Goal: Transaction & Acquisition: Purchase product/service

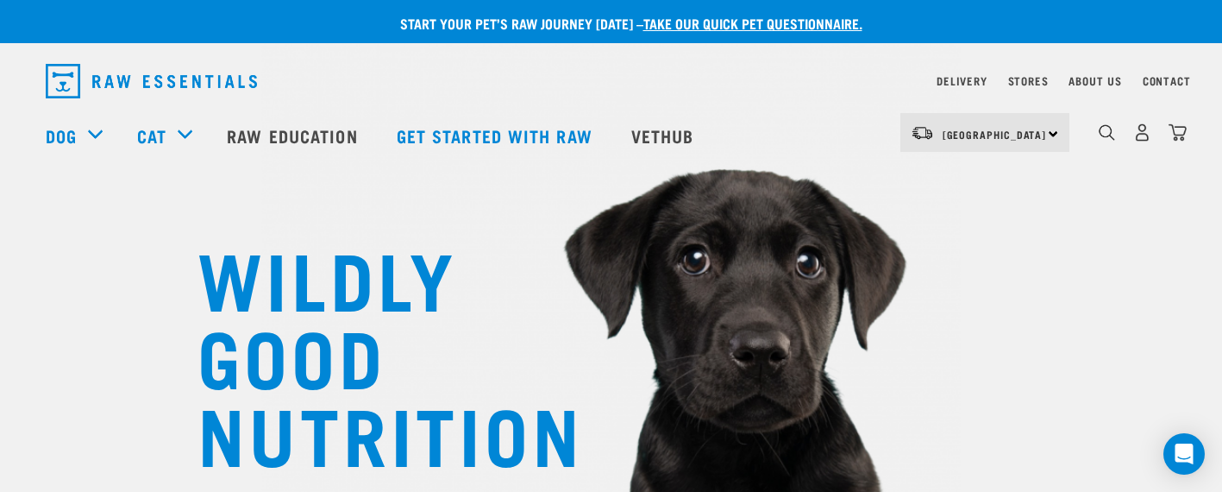
click at [968, 77] on div "Delivery" at bounding box center [961, 81] width 50 height 21
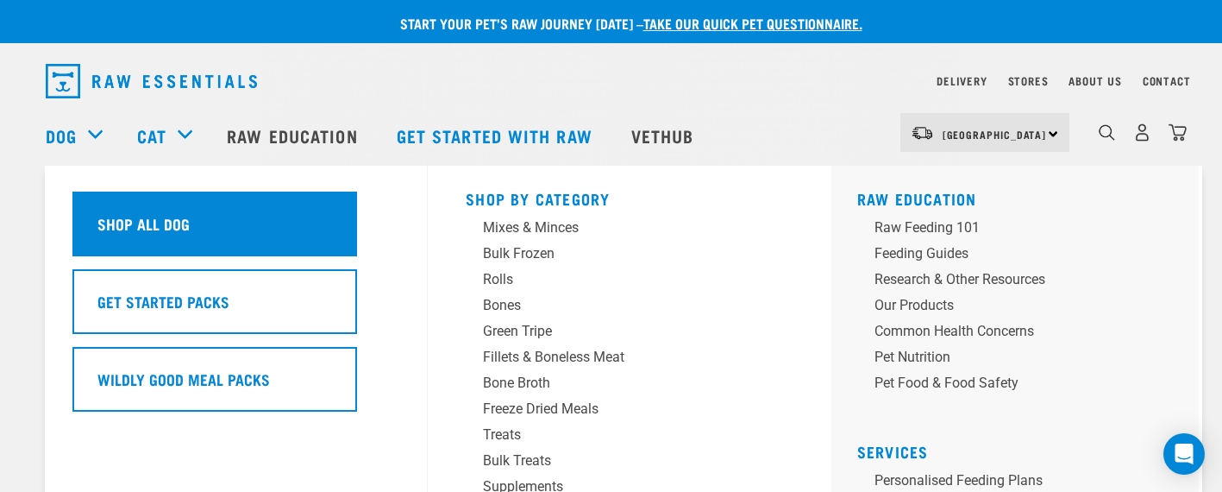
click at [170, 230] on h5 "Shop All Dog" at bounding box center [143, 223] width 92 height 22
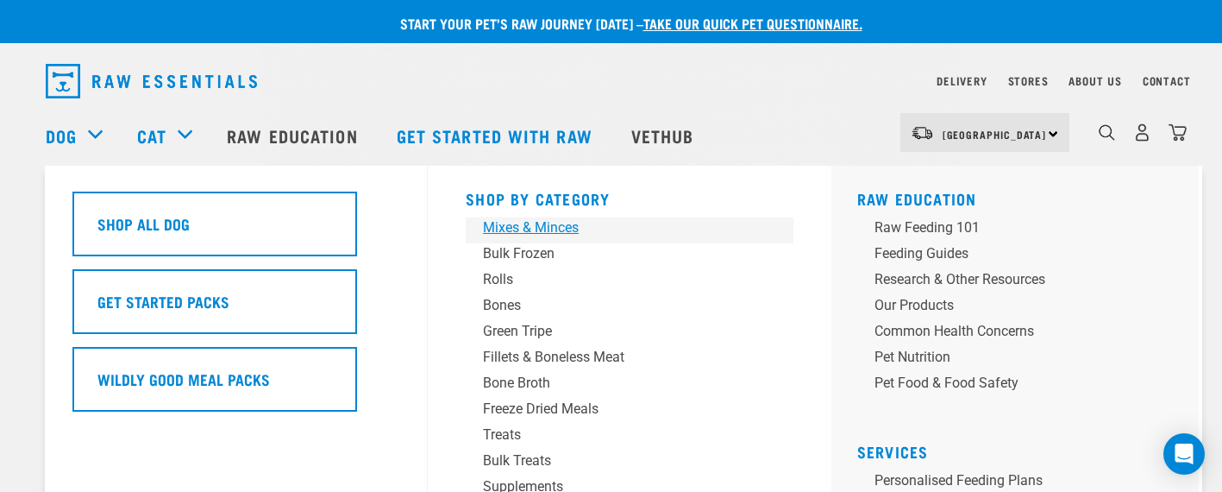
click at [543, 229] on div "Mixes & Minces" at bounding box center [617, 227] width 269 height 21
click at [523, 225] on div "Mixes & Minces" at bounding box center [617, 227] width 269 height 21
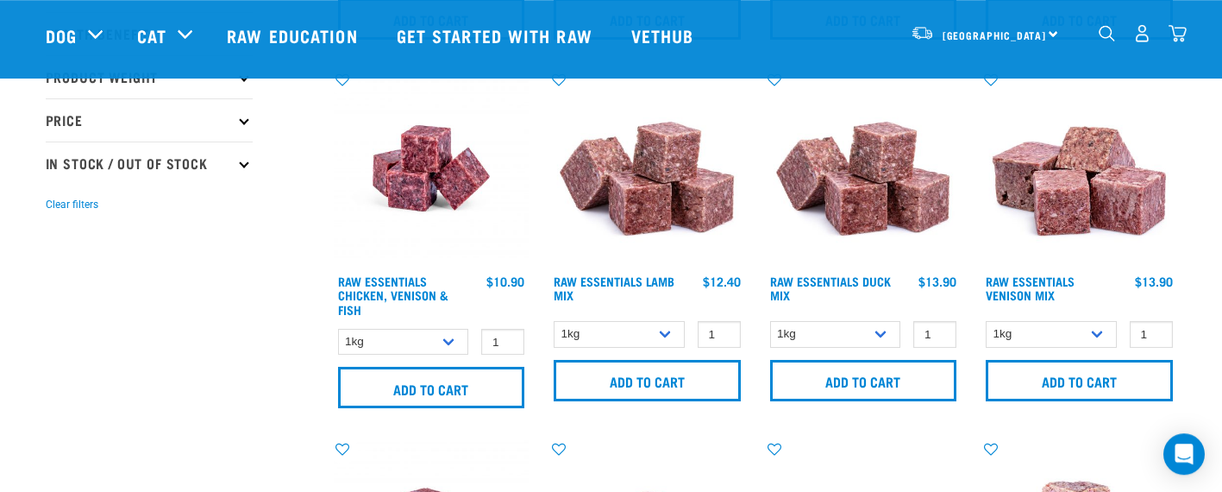
scroll to position [402, 0]
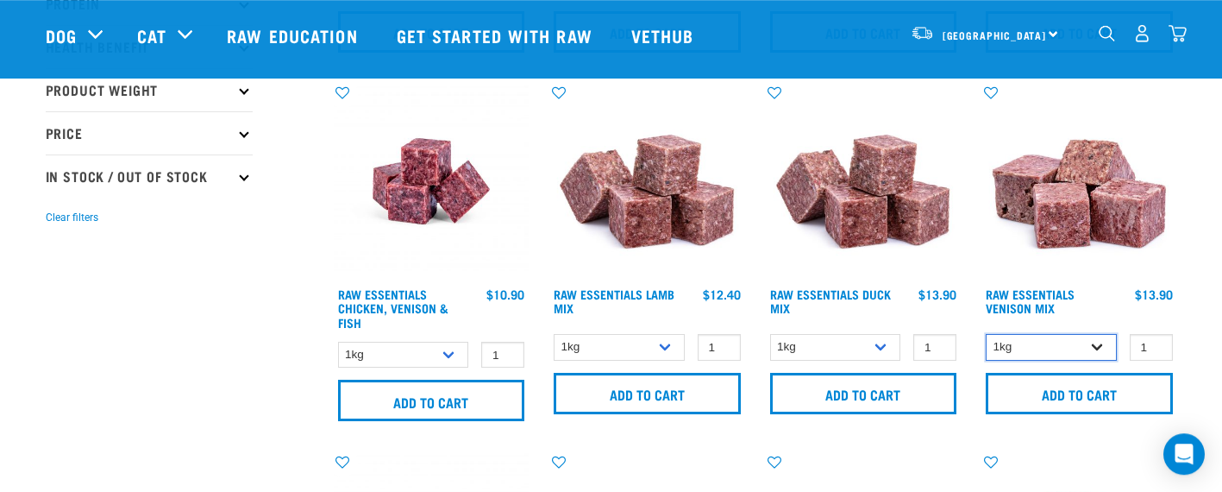
select select "712"
click option "3kg" at bounding box center [0, 0] width 0 height 0
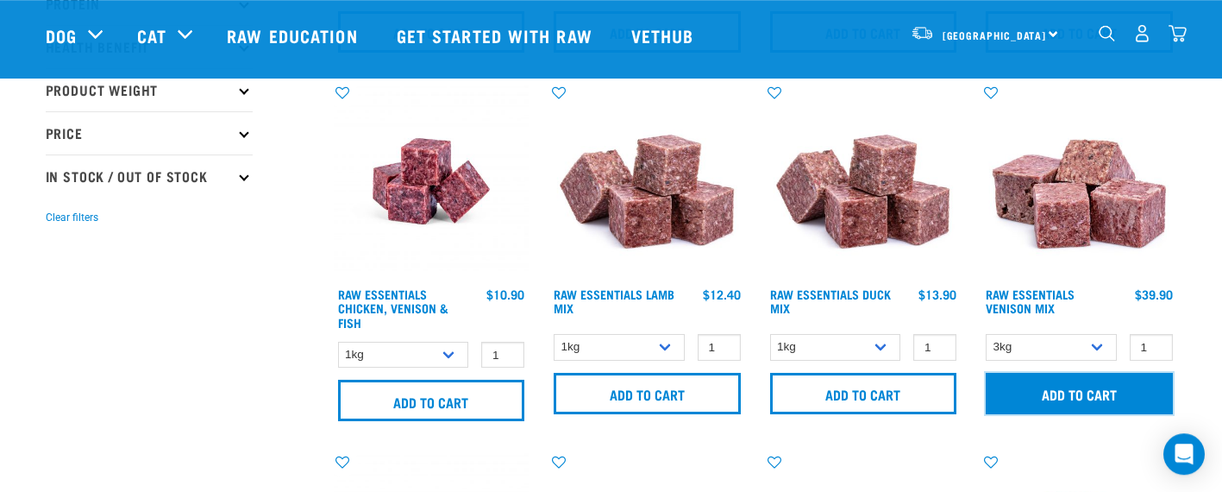
click at [1151, 393] on input "Add to cart" at bounding box center [1079, 393] width 187 height 41
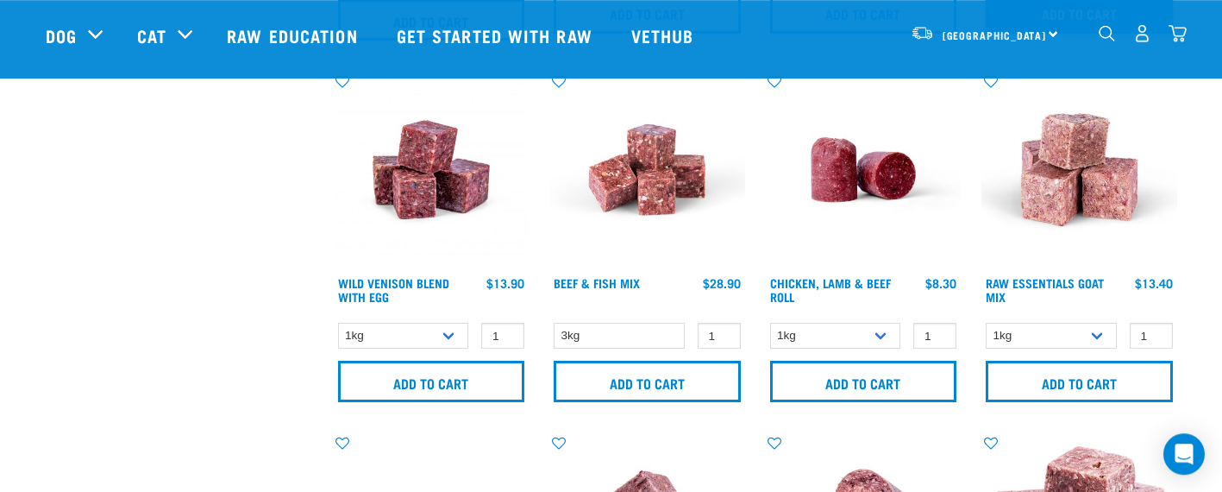
scroll to position [784, 0]
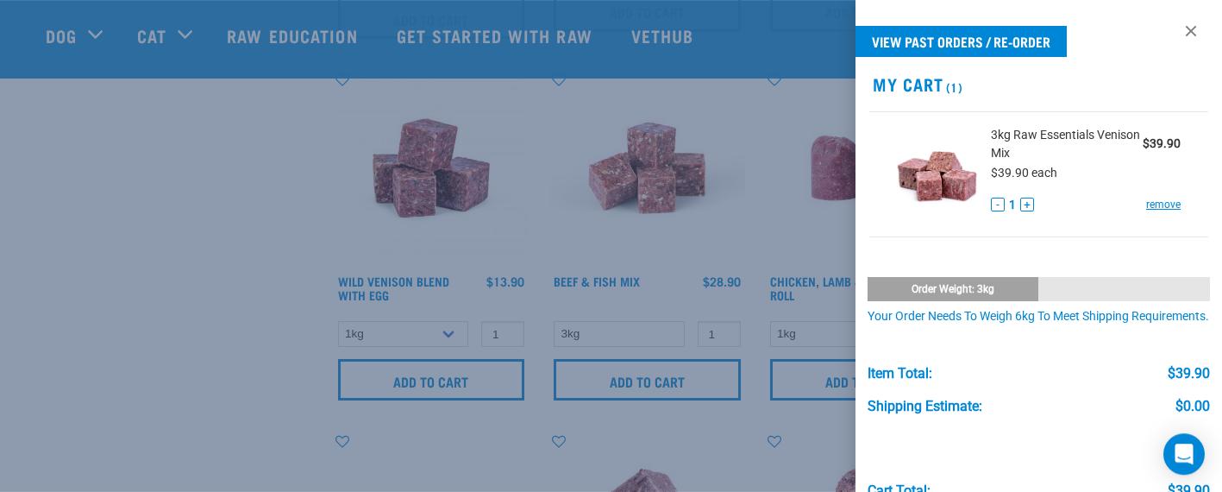
click at [451, 333] on div at bounding box center [611, 246] width 1222 height 492
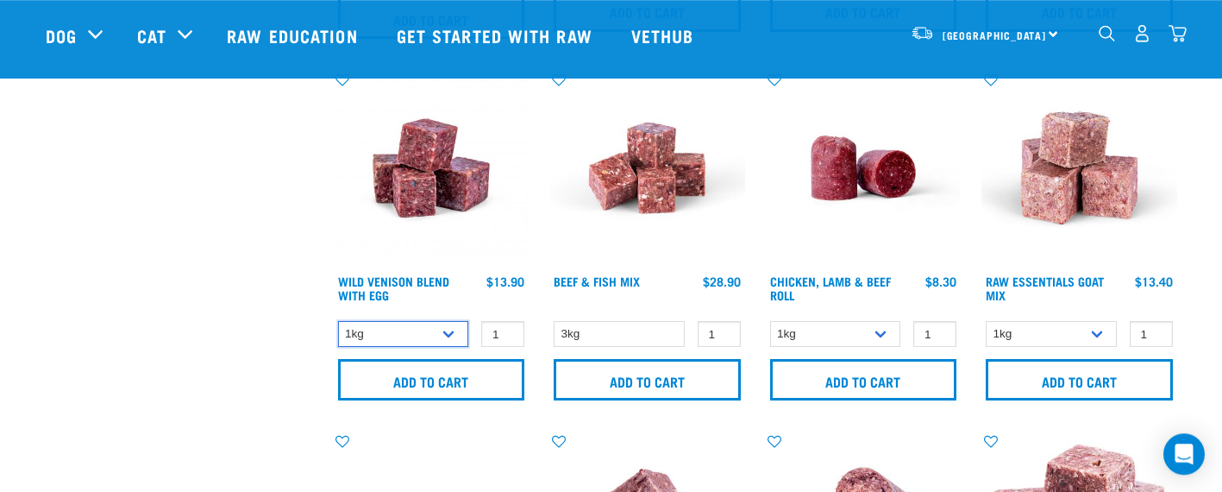
select select "34496"
click option "3kg" at bounding box center [0, 0] width 0 height 0
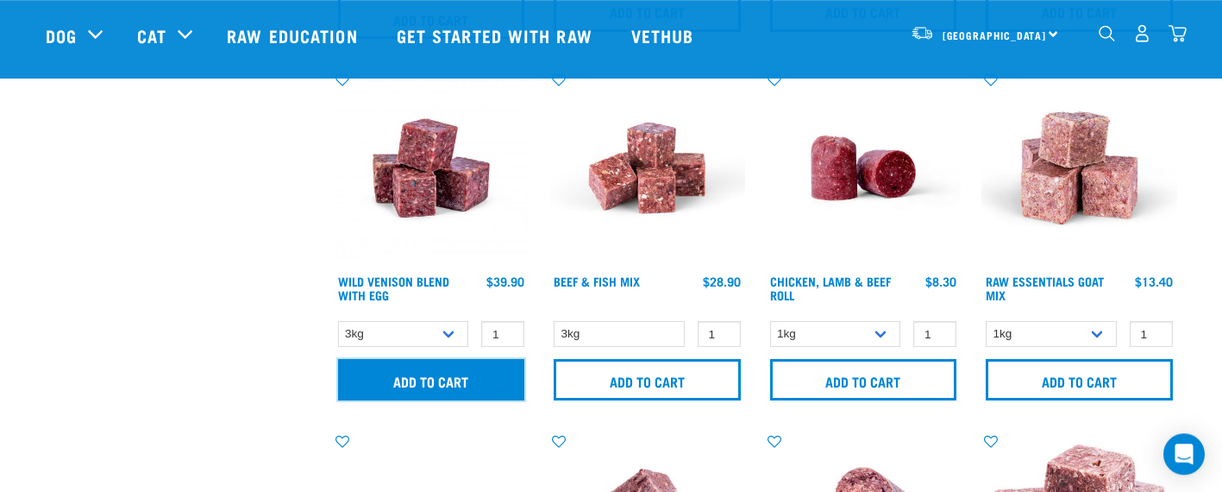
click at [469, 390] on input "Add to cart" at bounding box center [431, 379] width 187 height 41
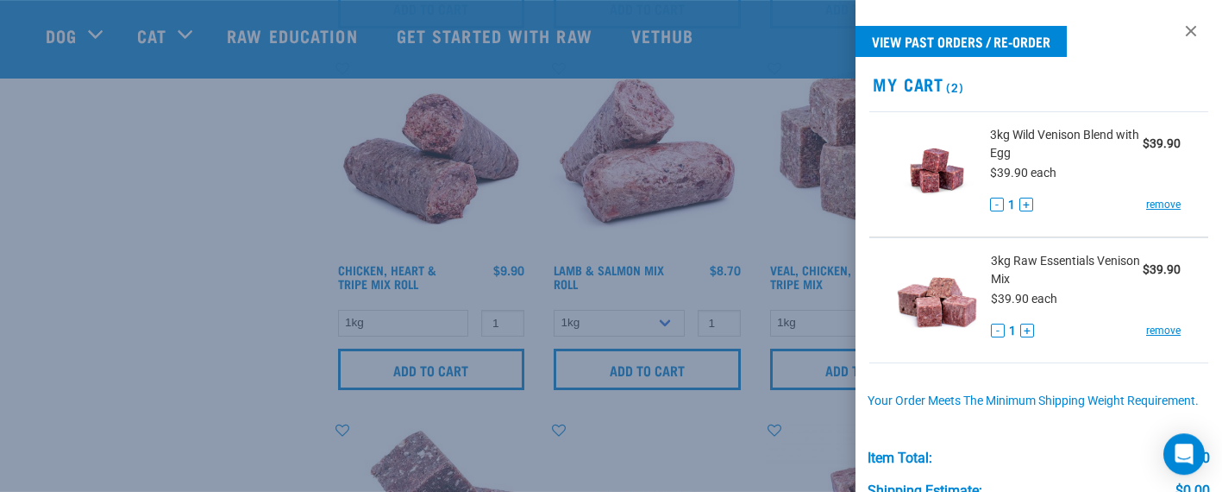
scroll to position [1525, 0]
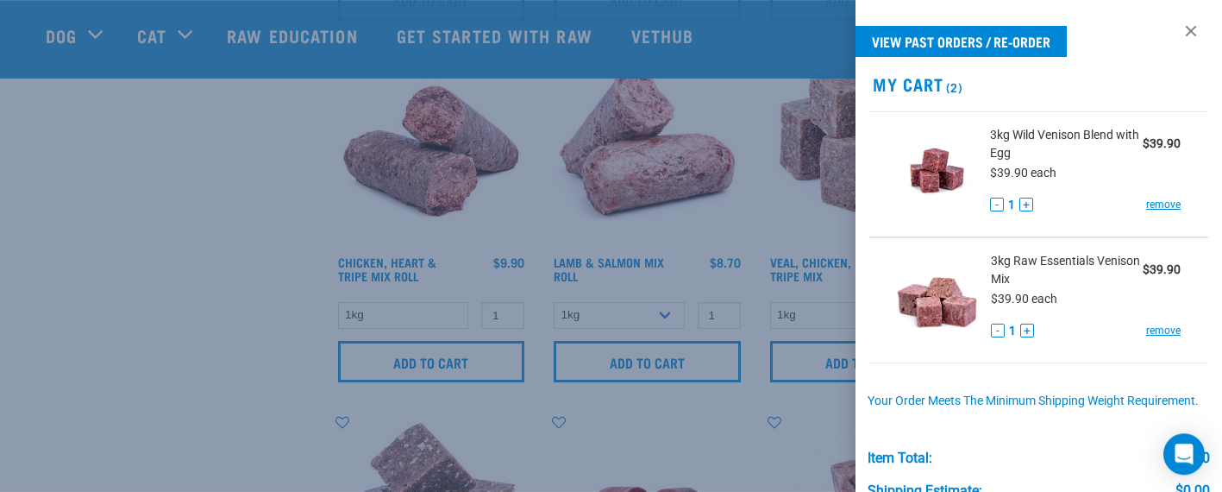
click at [579, 427] on div at bounding box center [611, 246] width 1222 height 492
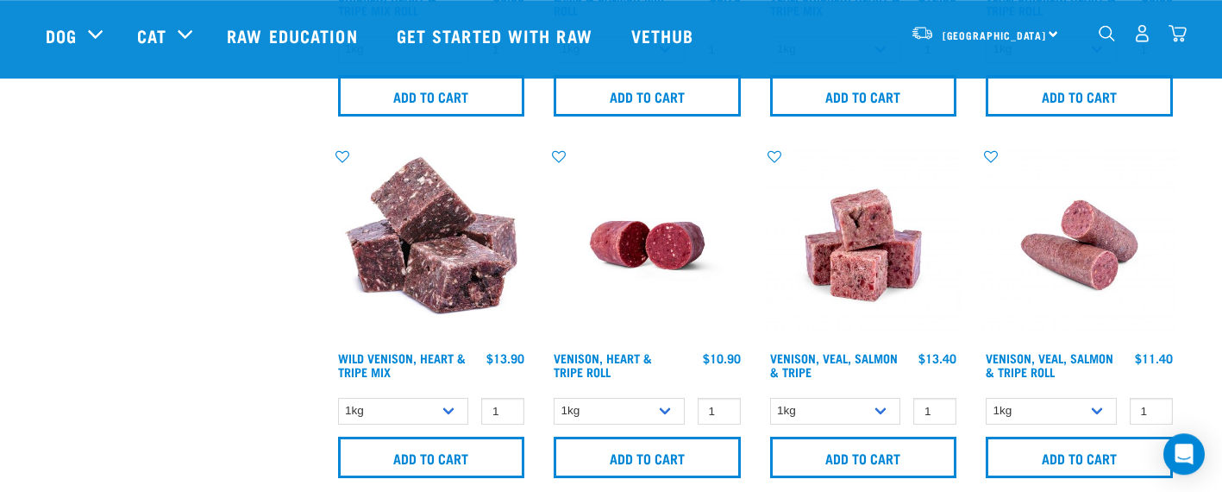
scroll to position [1793, 0]
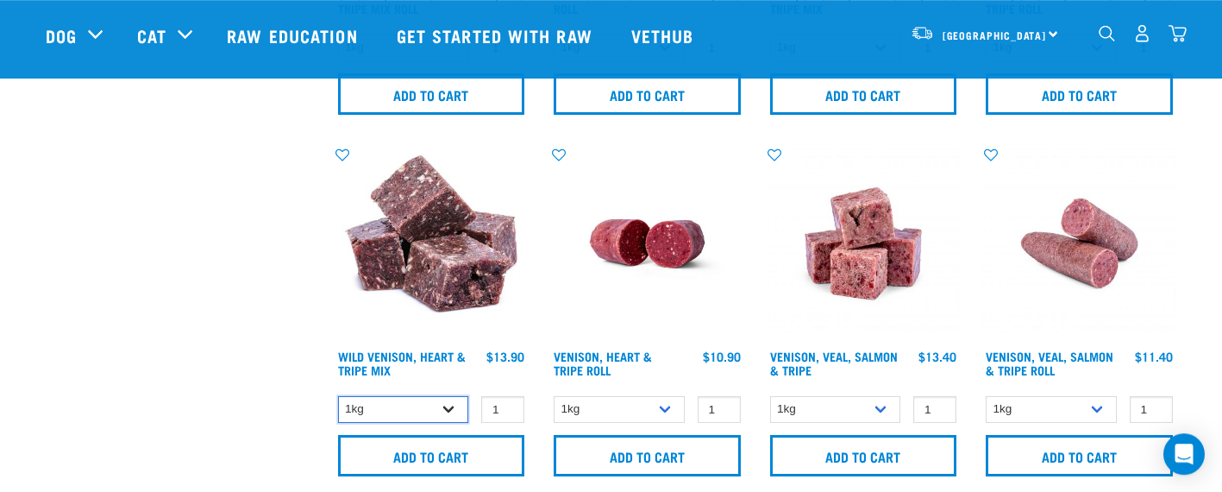
select select "763"
click option "3kg" at bounding box center [0, 0] width 0 height 0
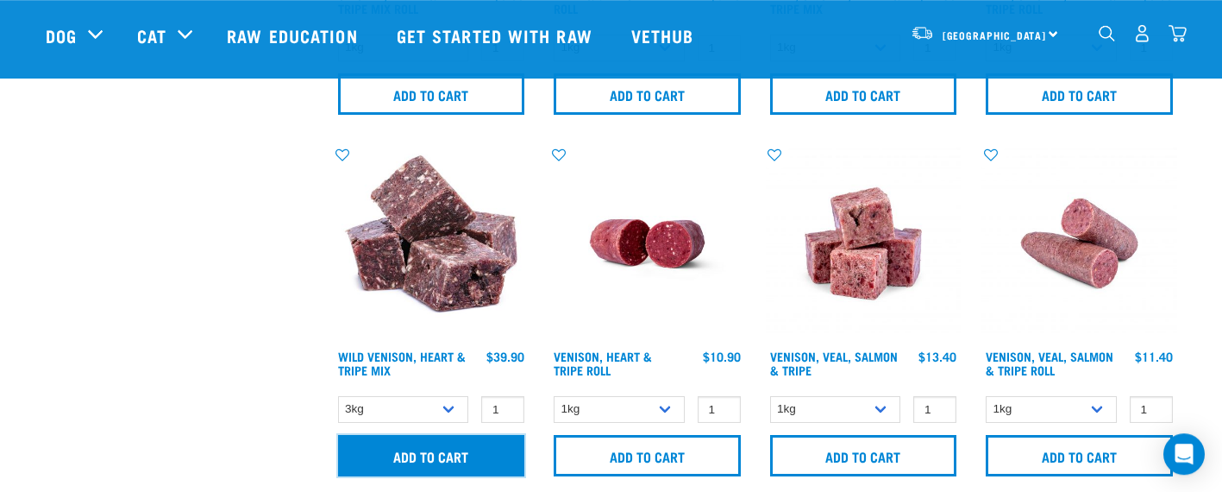
click at [488, 452] on input "Add to cart" at bounding box center [431, 455] width 187 height 41
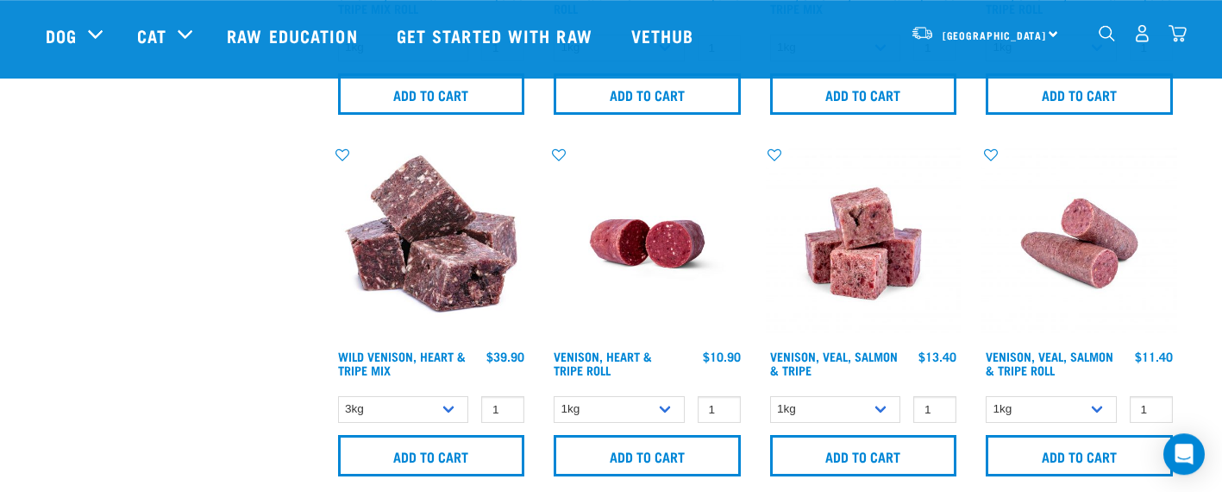
click at [1185, 39] on img "dropdown navigation" at bounding box center [1177, 33] width 18 height 18
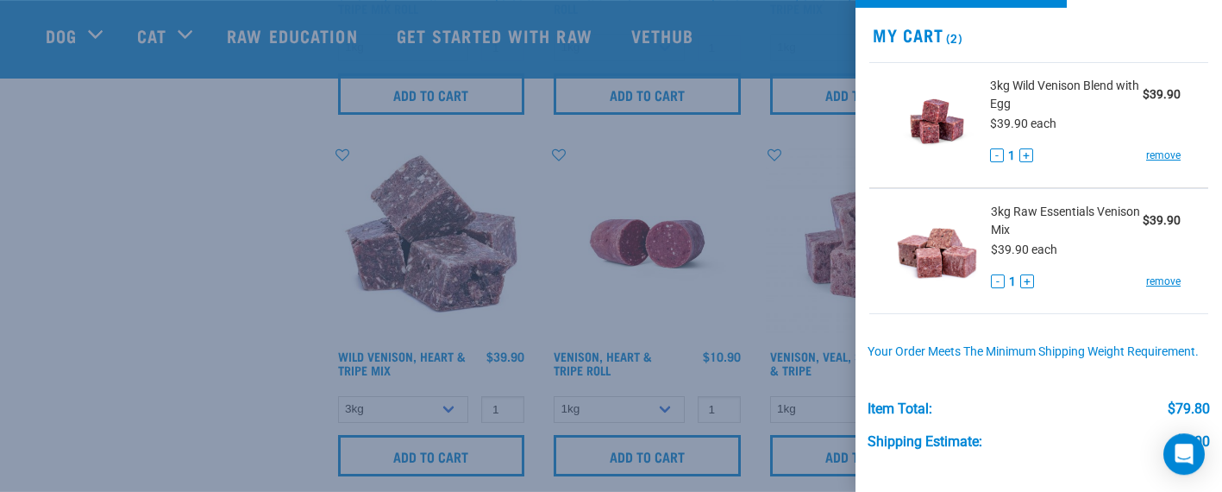
scroll to position [49, 0]
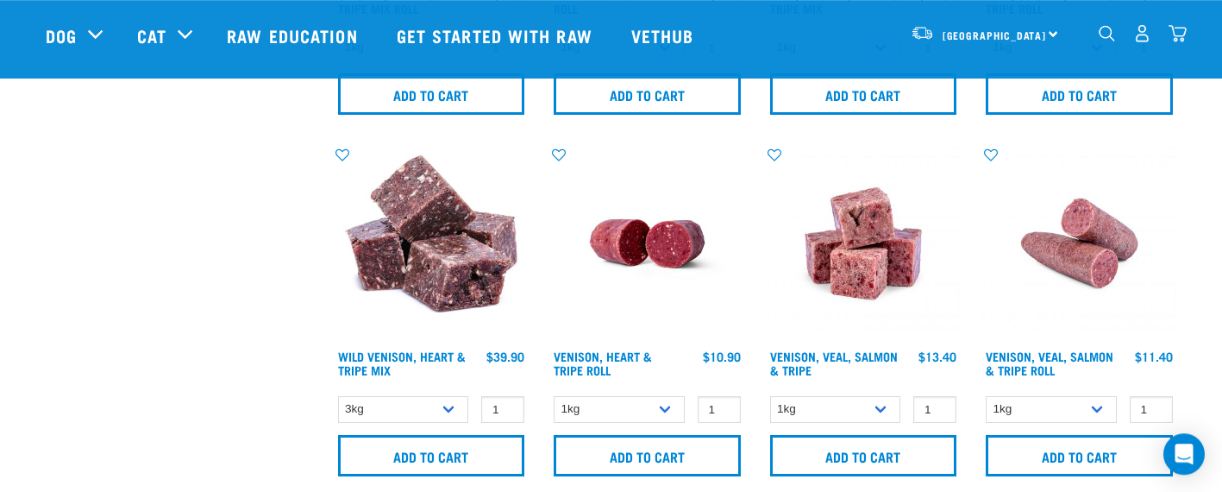
click at [1187, 41] on div "North Island North Island South Island Dog Shop All Dog Get Started Packs 3" at bounding box center [611, 35] width 1159 height 69
click at [1178, 41] on img "dropdown navigation" at bounding box center [1177, 33] width 18 height 18
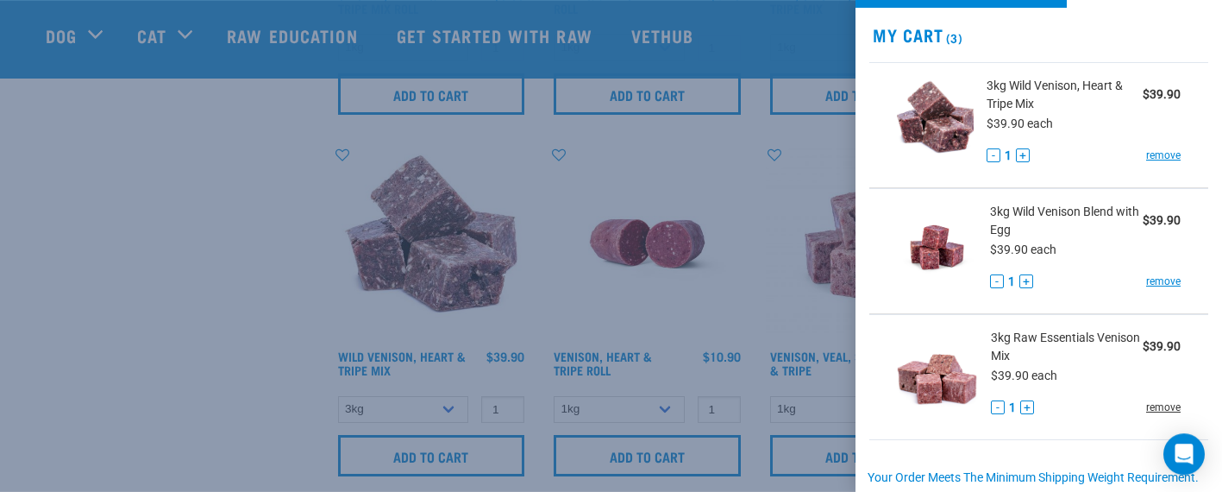
click at [1151, 409] on link "remove" at bounding box center [1163, 407] width 34 height 16
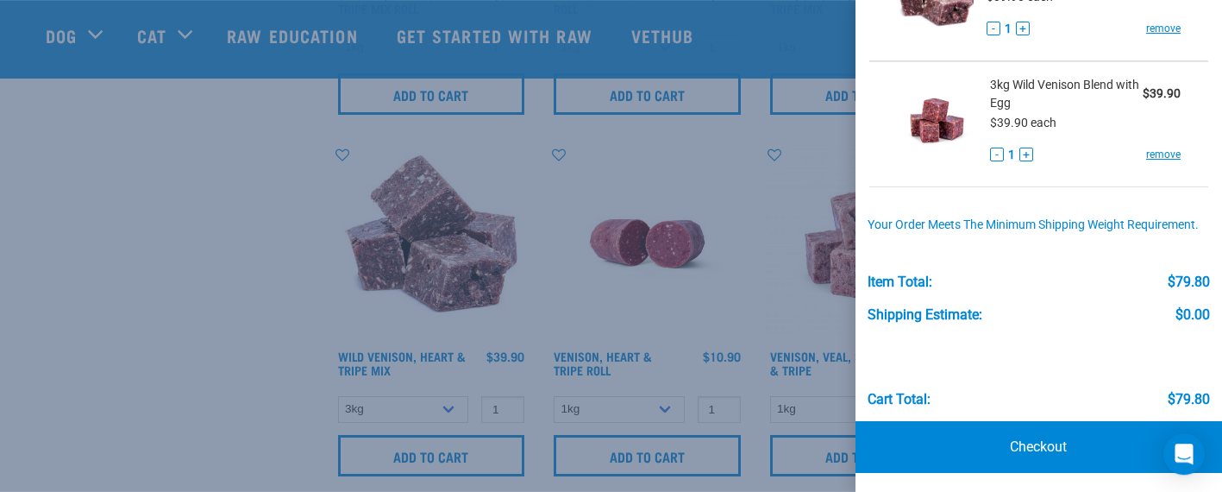
scroll to position [191, 0]
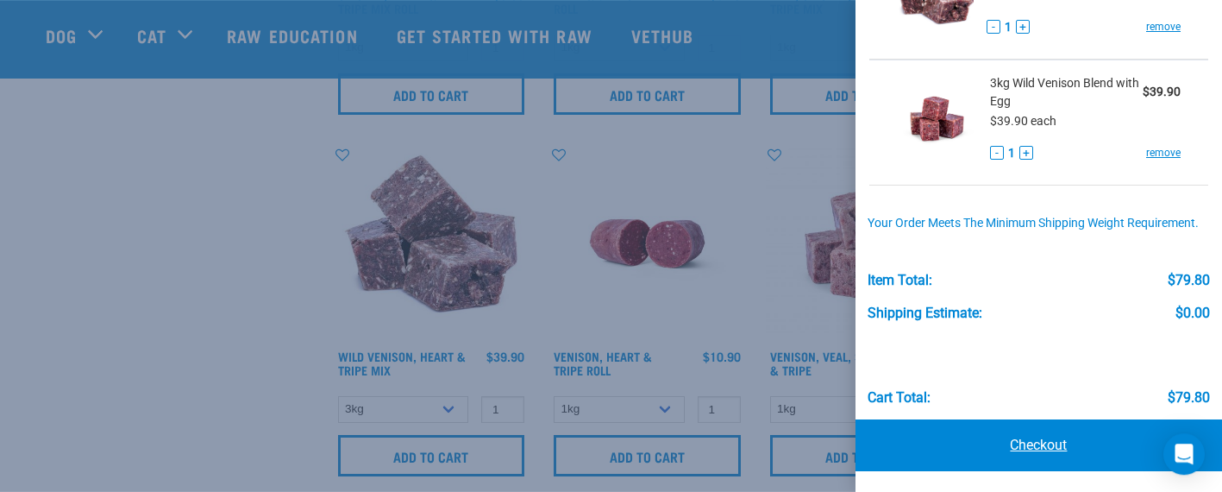
click at [1046, 442] on link "Checkout" at bounding box center [1038, 445] width 366 height 52
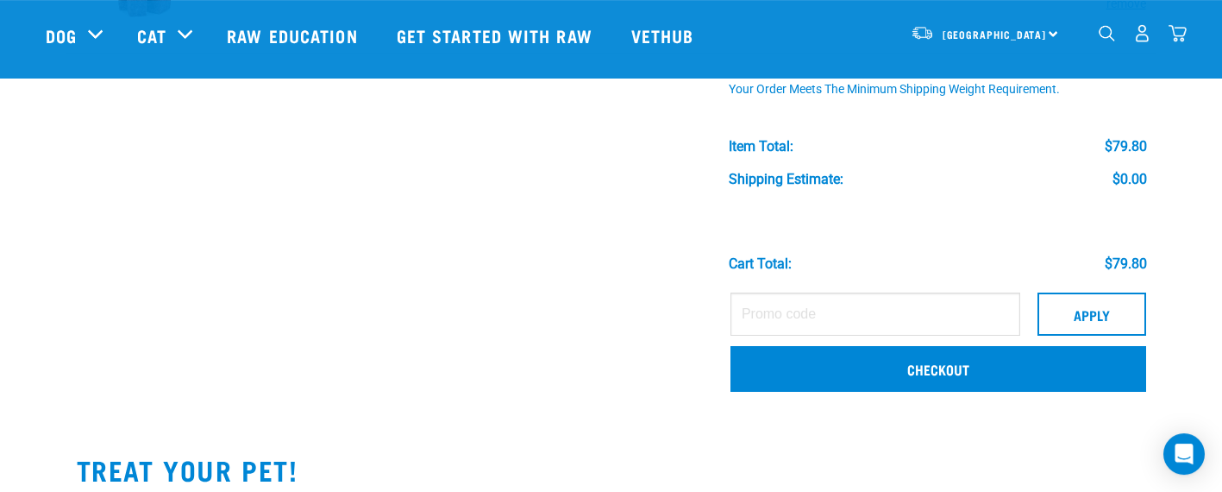
scroll to position [332, 0]
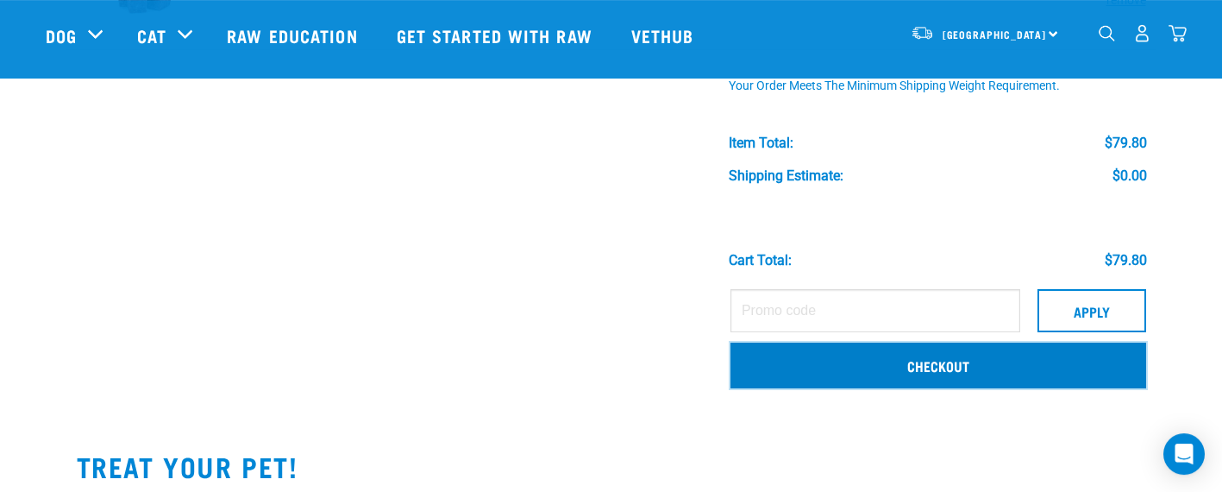
click at [1044, 364] on link "Checkout" at bounding box center [938, 364] width 416 height 45
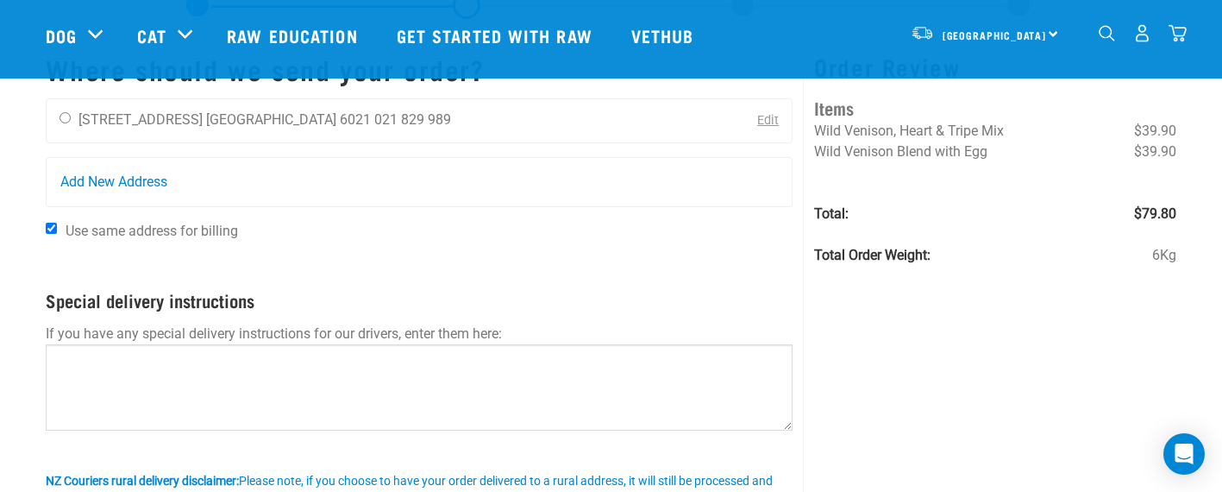
scroll to position [85, 0]
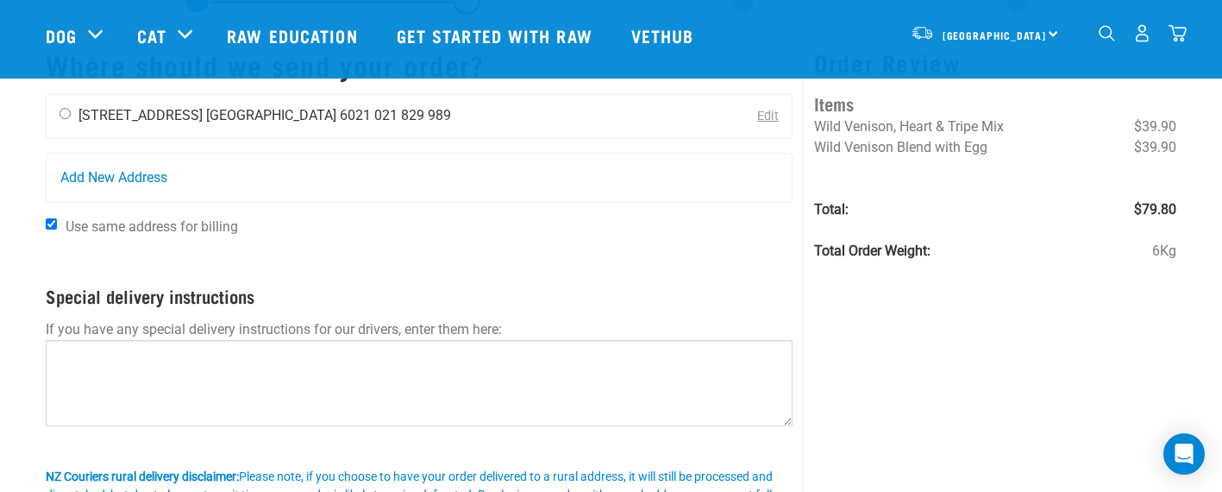
click at [68, 115] on input "radio" at bounding box center [65, 113] width 11 height 11
radio input "true"
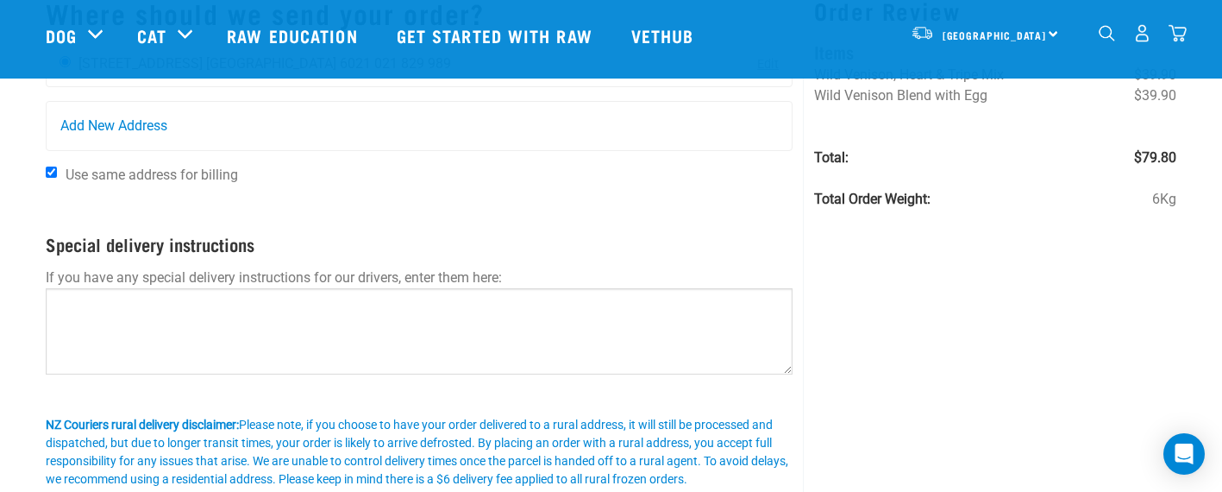
scroll to position [138, 0]
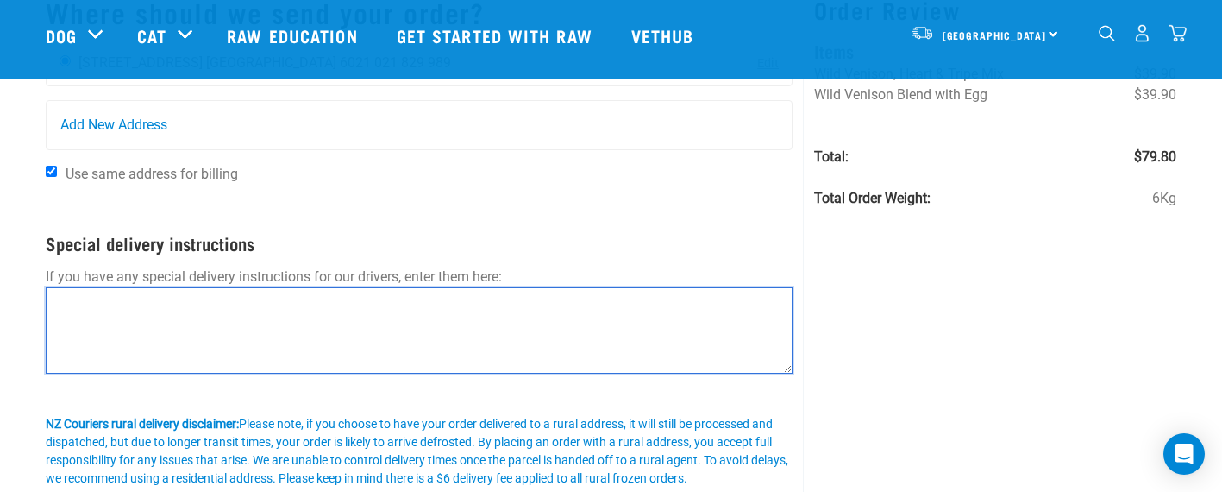
click at [260, 316] on textarea at bounding box center [420, 330] width 748 height 86
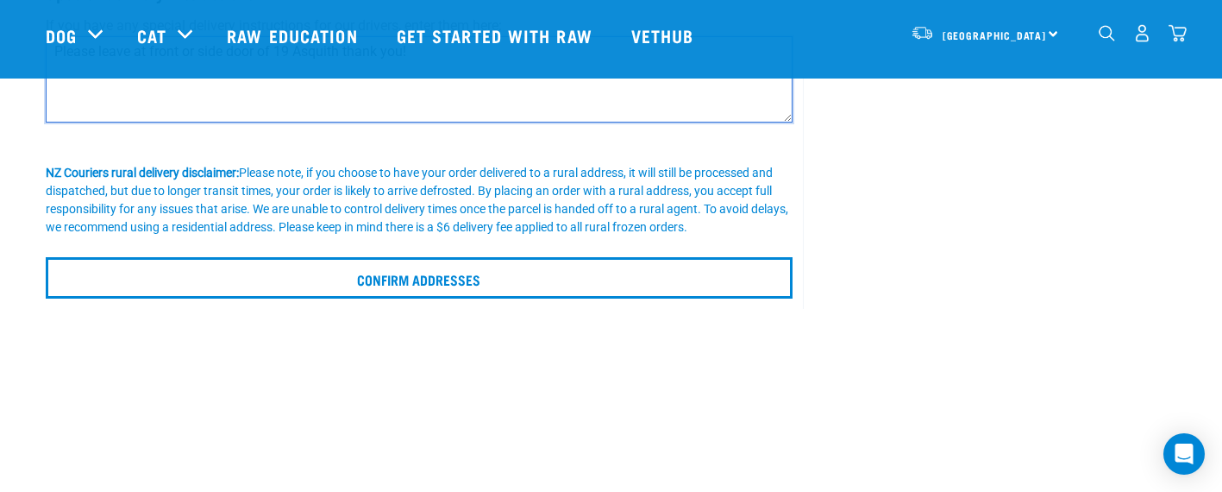
scroll to position [398, 0]
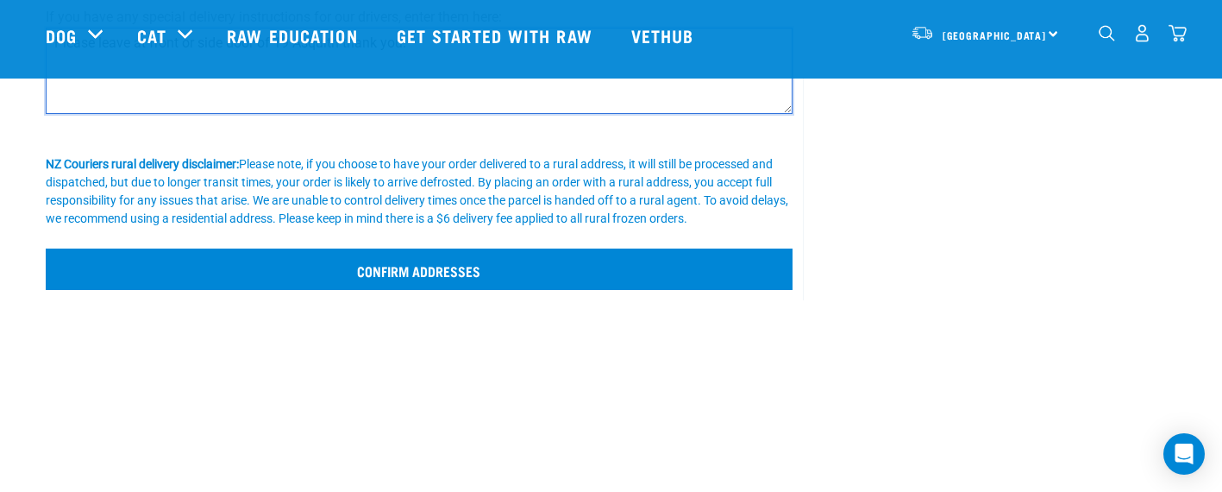
type textarea "Please leave at front or side door of 19 Asquith thank you!"
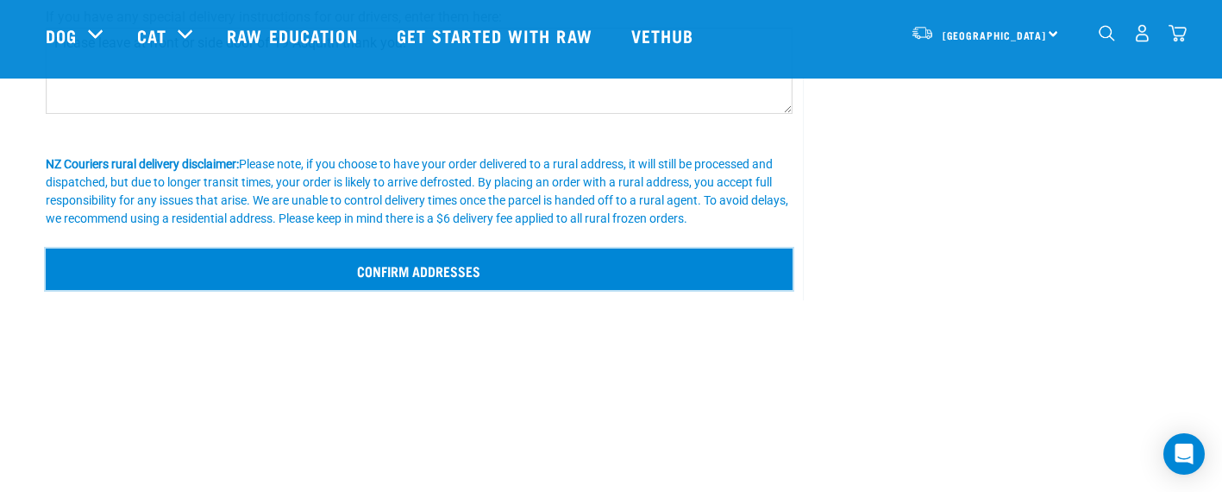
click at [625, 277] on input "Confirm addresses" at bounding box center [420, 268] width 748 height 41
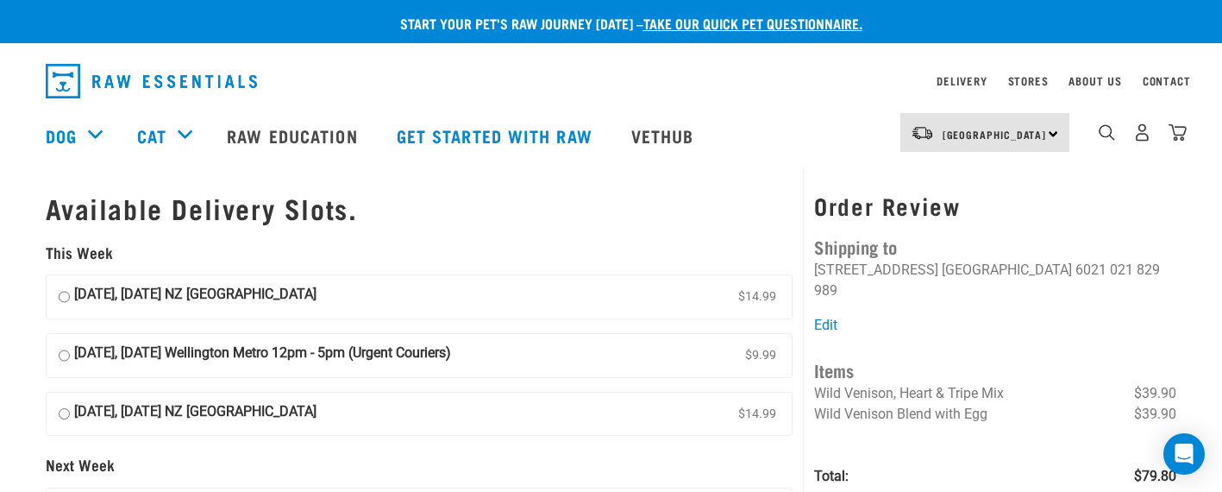
click at [68, 354] on input "28 August, Thursday Wellington Metro 12pm - 5pm (Urgent Couriers) $9.99" at bounding box center [64, 355] width 11 height 26
radio input "true"
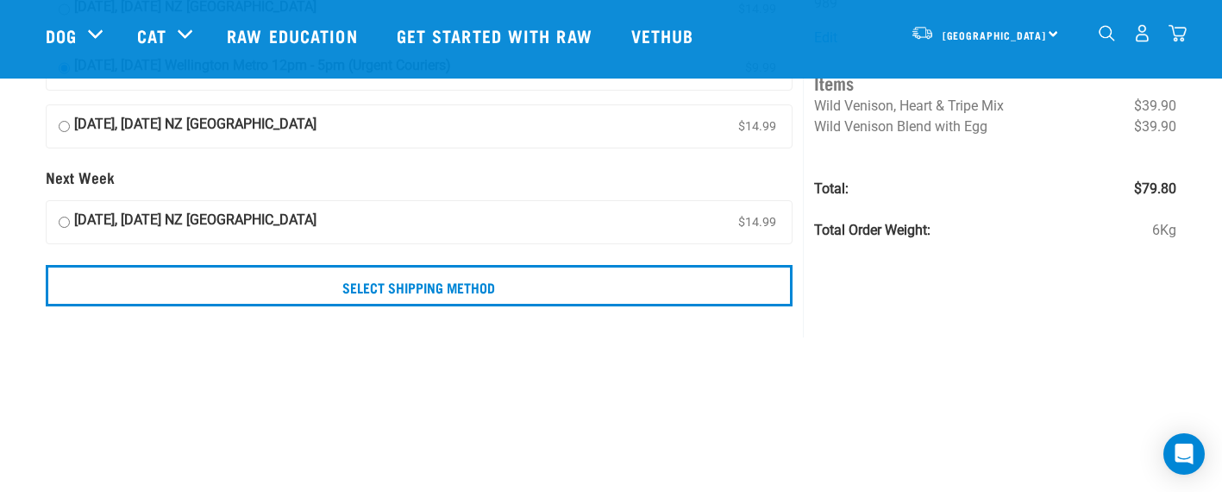
scroll to position [163, 0]
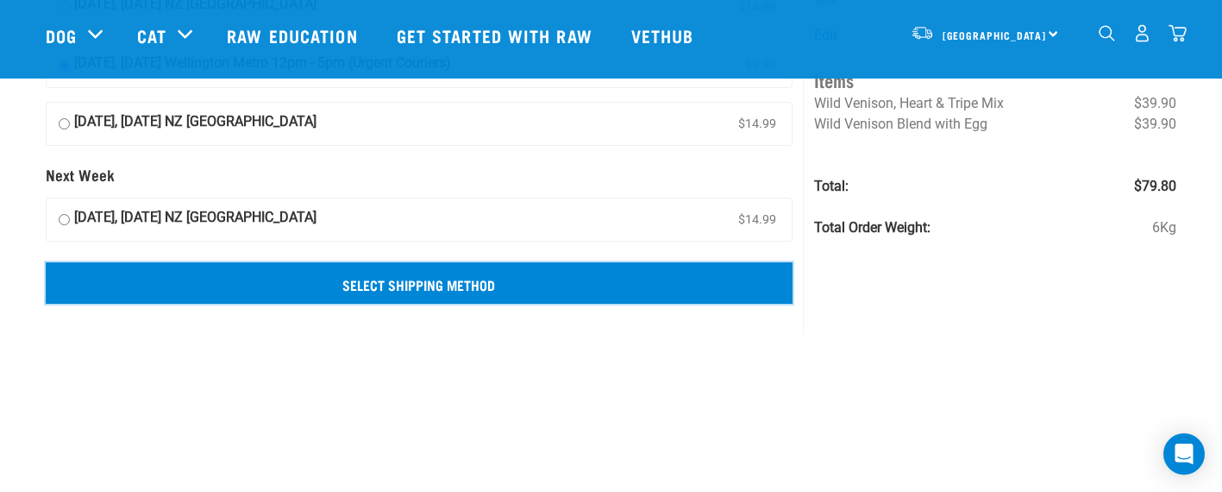
click at [563, 285] on input "Select Shipping Method" at bounding box center [420, 282] width 748 height 41
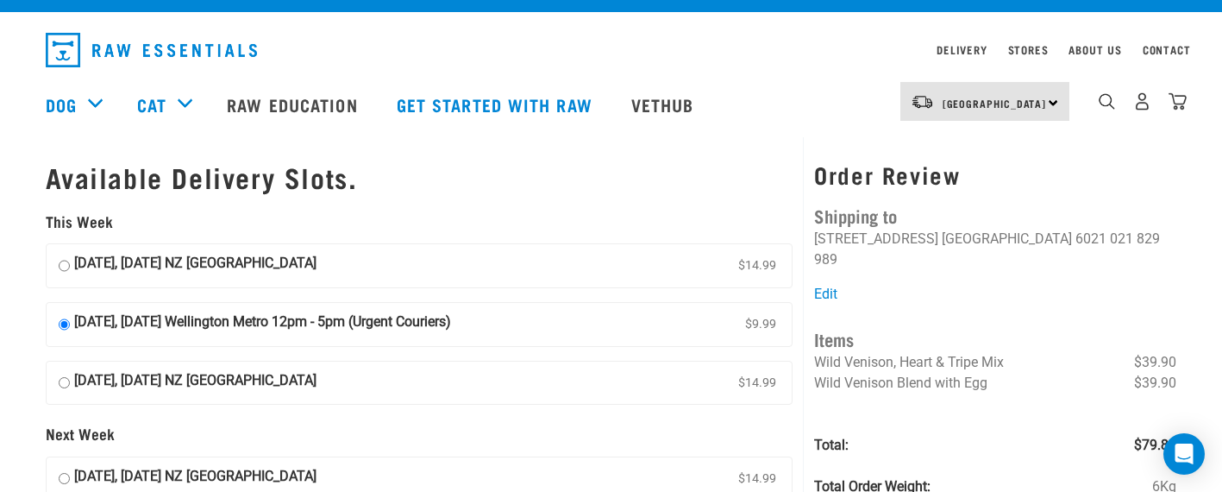
scroll to position [0, 0]
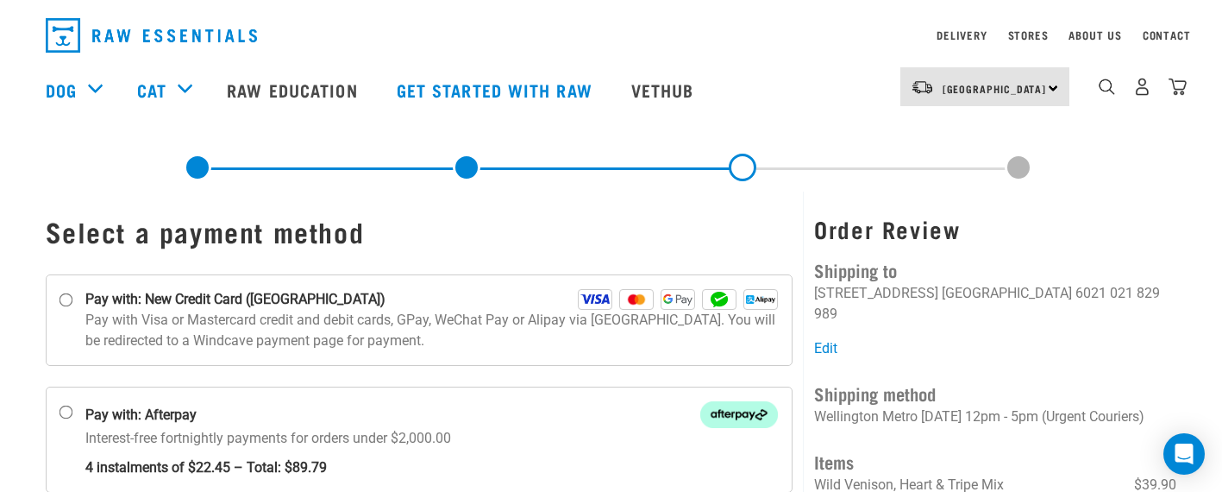
scroll to position [33, 0]
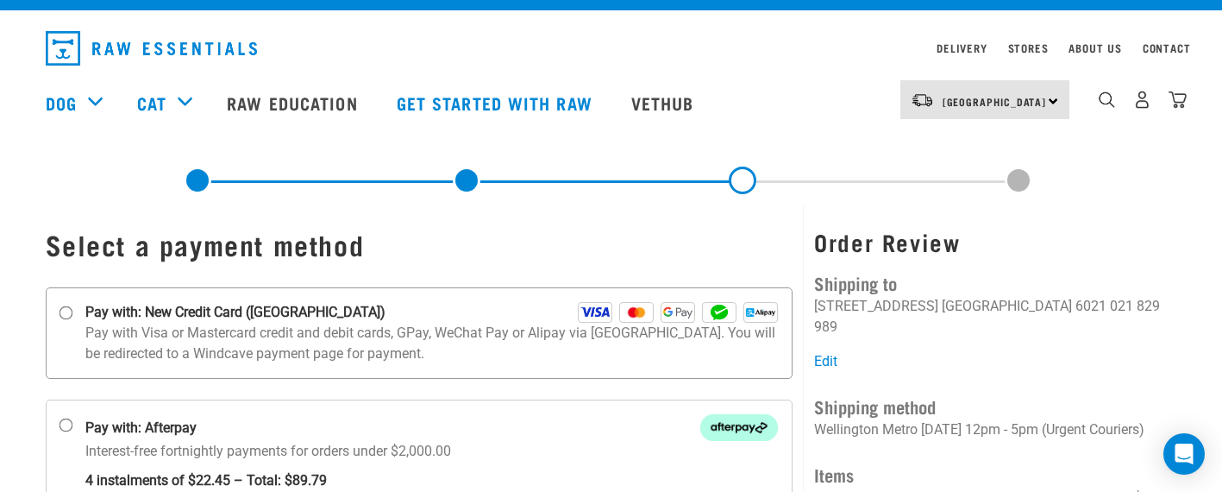
click at [66, 312] on input "Pay with: New Credit Card ([GEOGRAPHIC_DATA])" at bounding box center [66, 313] width 14 height 14
radio input "true"
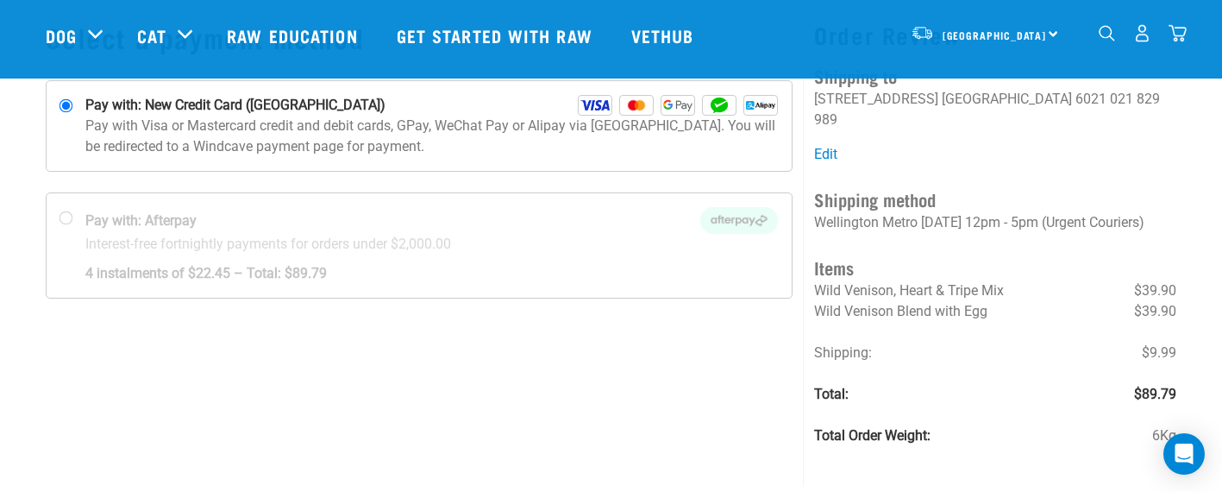
scroll to position [78, 0]
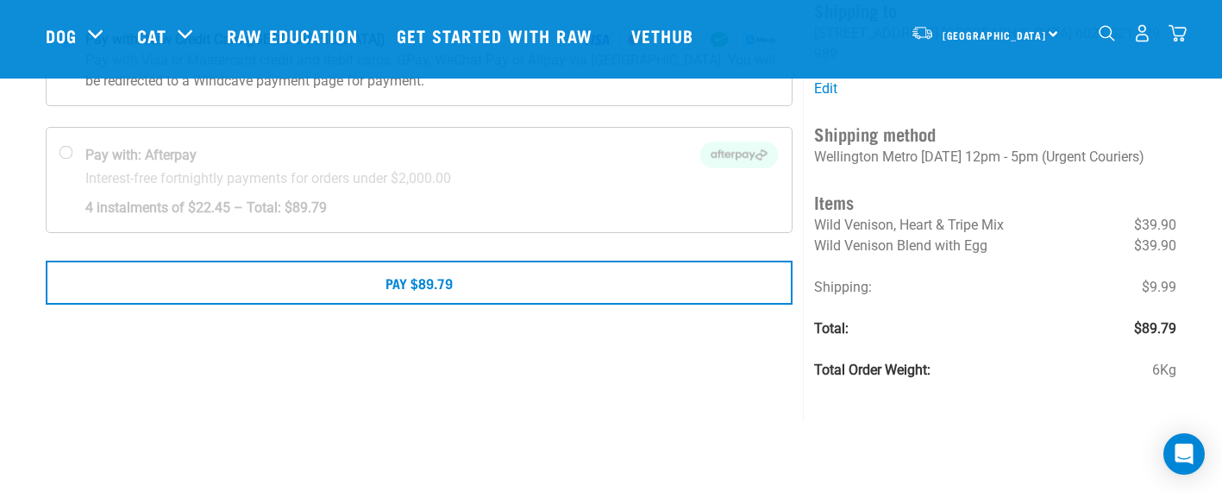
scroll to position [180, 0]
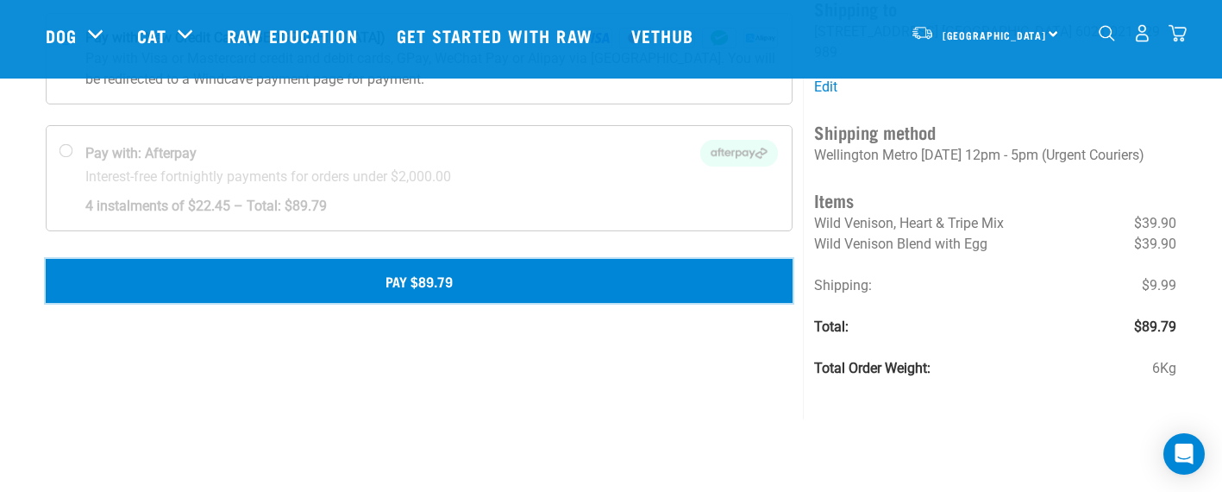
click at [504, 290] on button "Pay $89.79" at bounding box center [420, 280] width 748 height 43
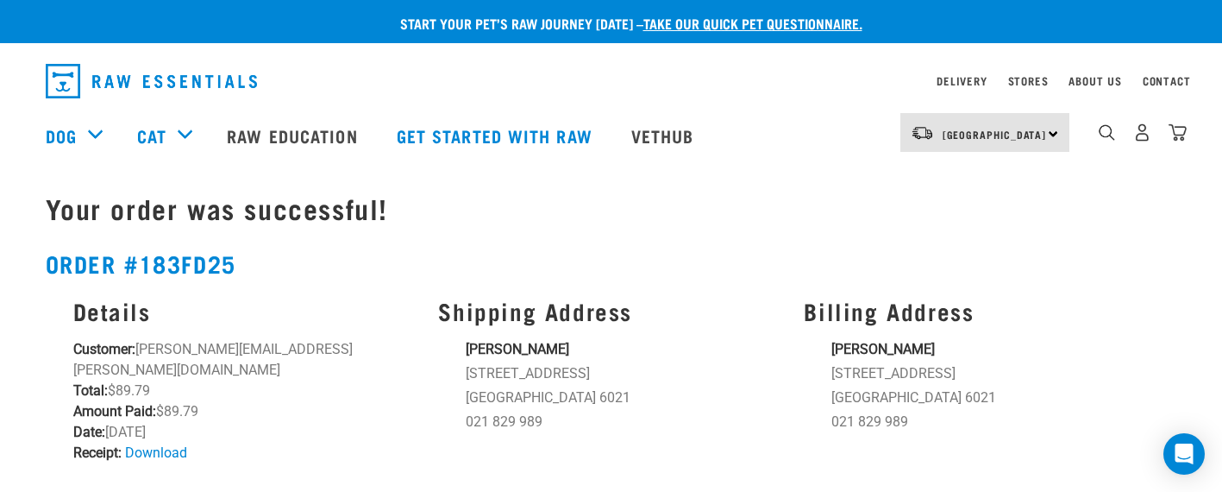
click at [684, 333] on div "Shipping Address [PERSON_NAME] [STREET_ADDRESS] [GEOGRAPHIC_DATA] 6021 021 829 …" at bounding box center [611, 380] width 366 height 187
click at [159, 444] on link "Download" at bounding box center [156, 452] width 62 height 16
